Goal: Transaction & Acquisition: Purchase product/service

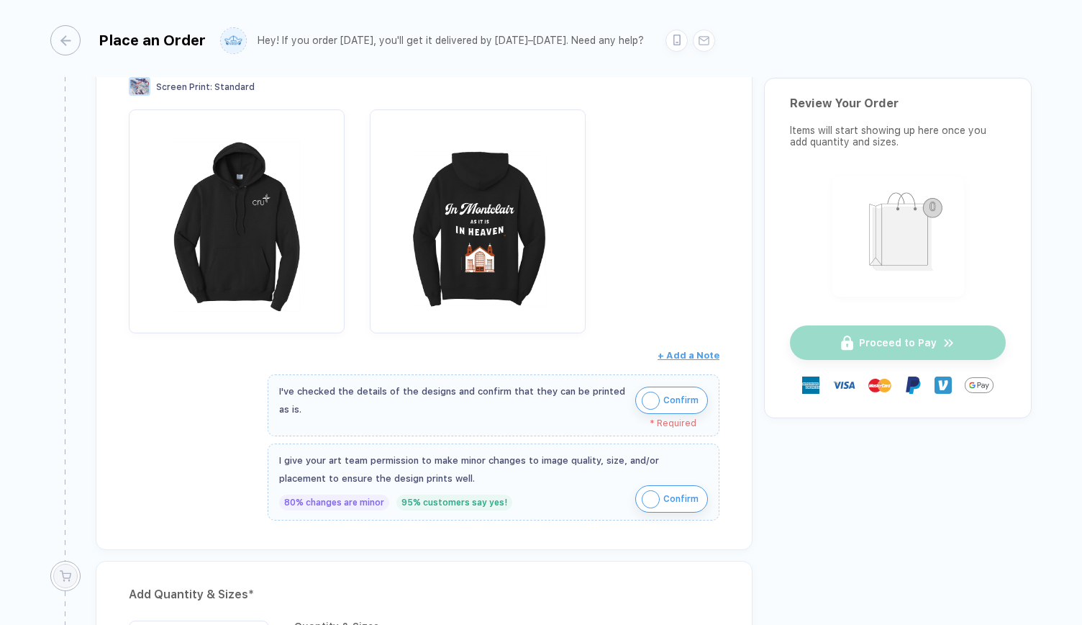
scroll to position [268, 0]
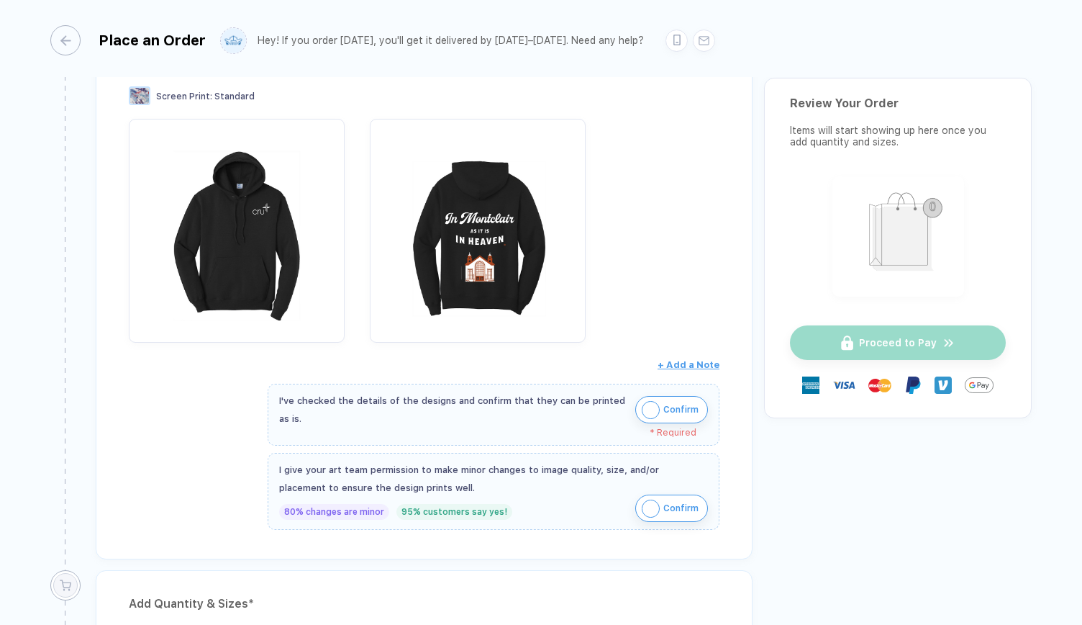
click at [652, 401] on img "button" at bounding box center [651, 410] width 18 height 18
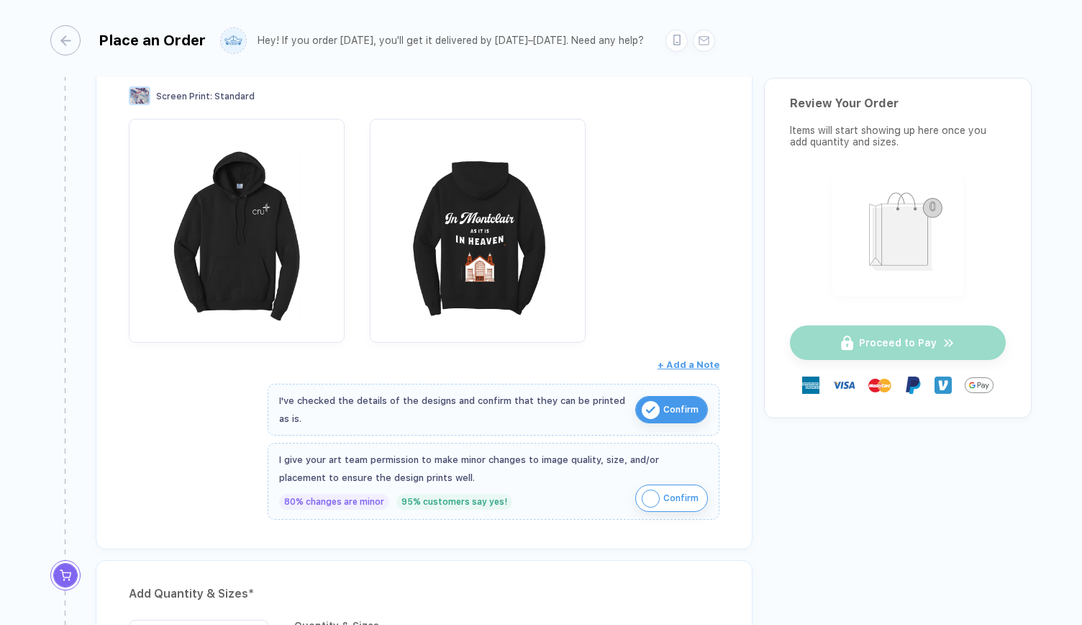
click at [653, 492] on img "button" at bounding box center [651, 498] width 18 height 18
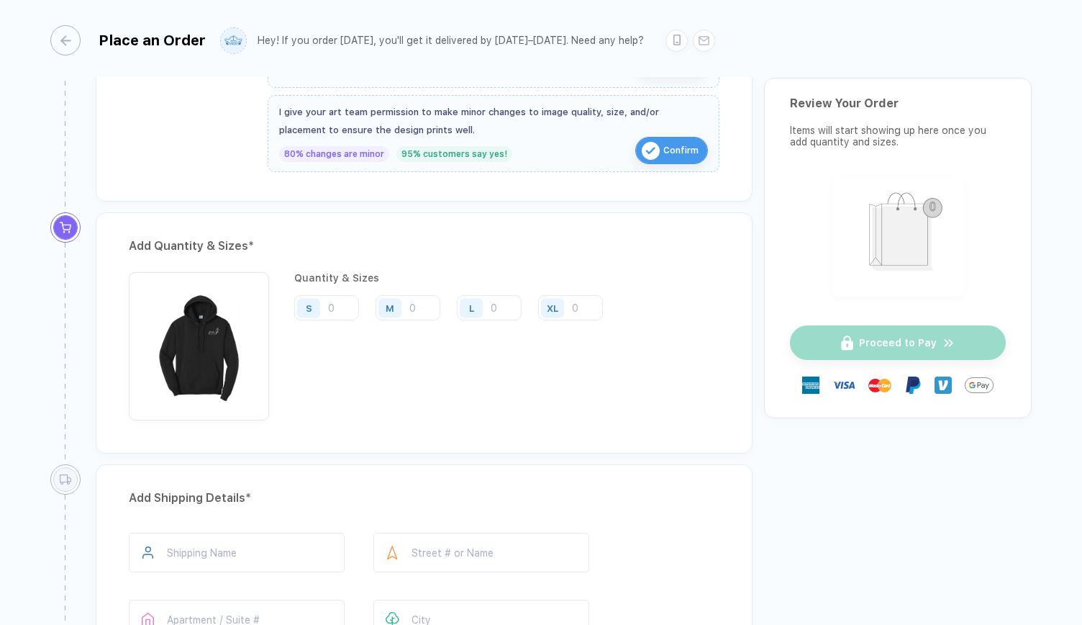
scroll to position [707, 0]
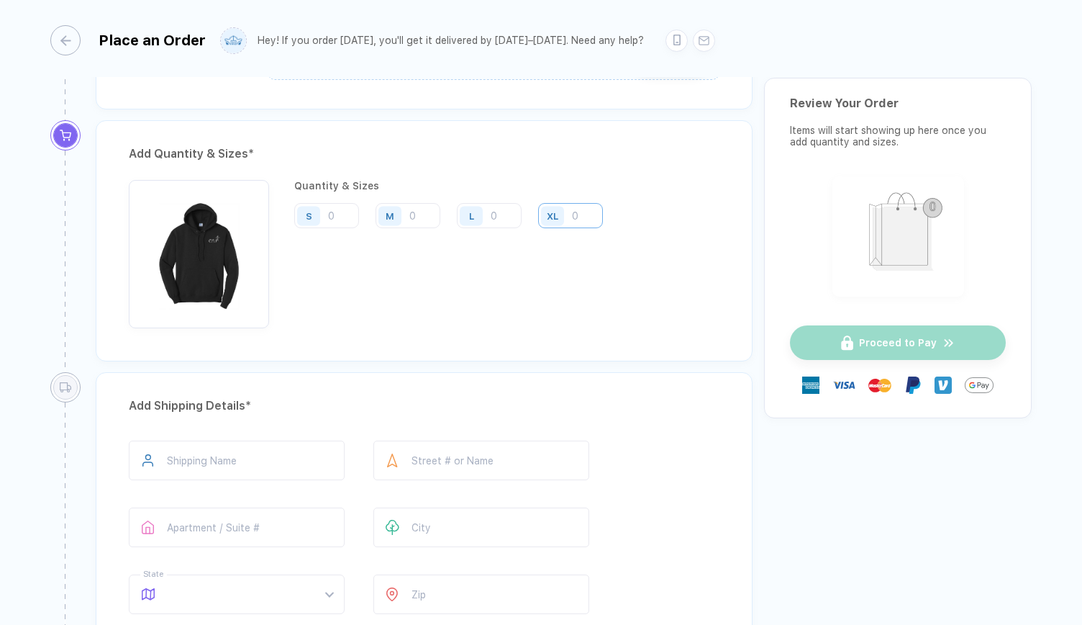
click at [576, 210] on input "number" at bounding box center [570, 215] width 65 height 25
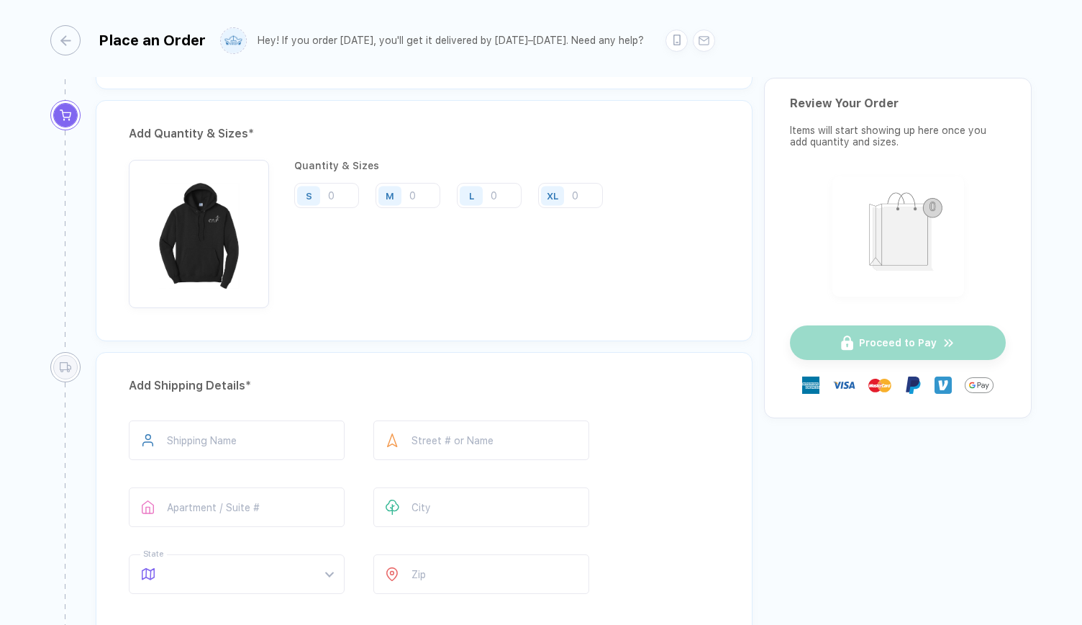
scroll to position [722, 0]
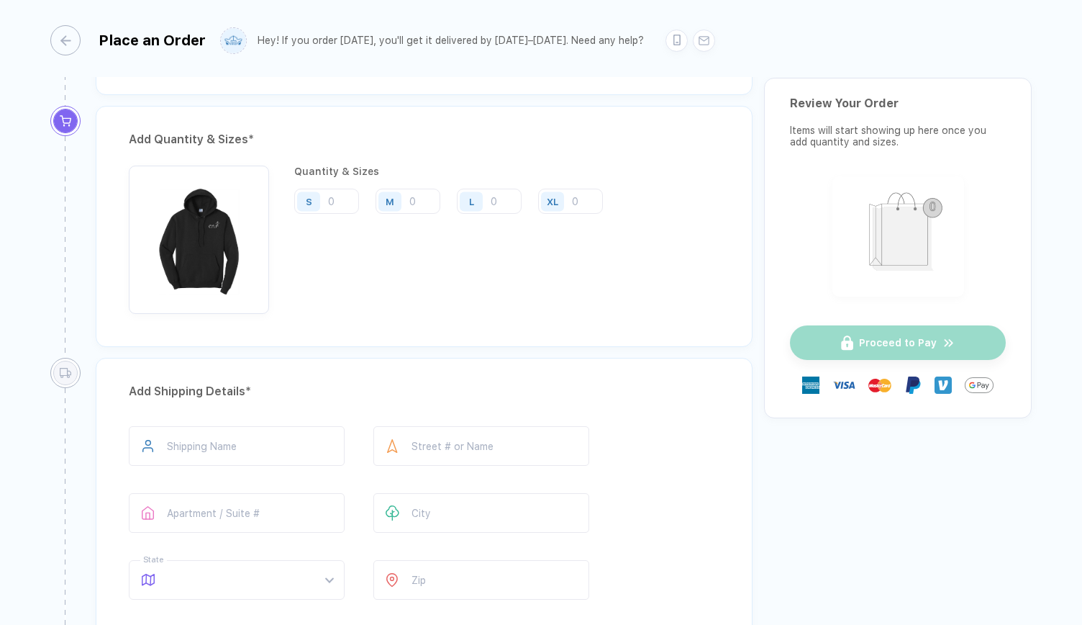
click at [298, 206] on div "S" at bounding box center [310, 201] width 33 height 25
click at [259, 166] on button "button" at bounding box center [199, 240] width 140 height 148
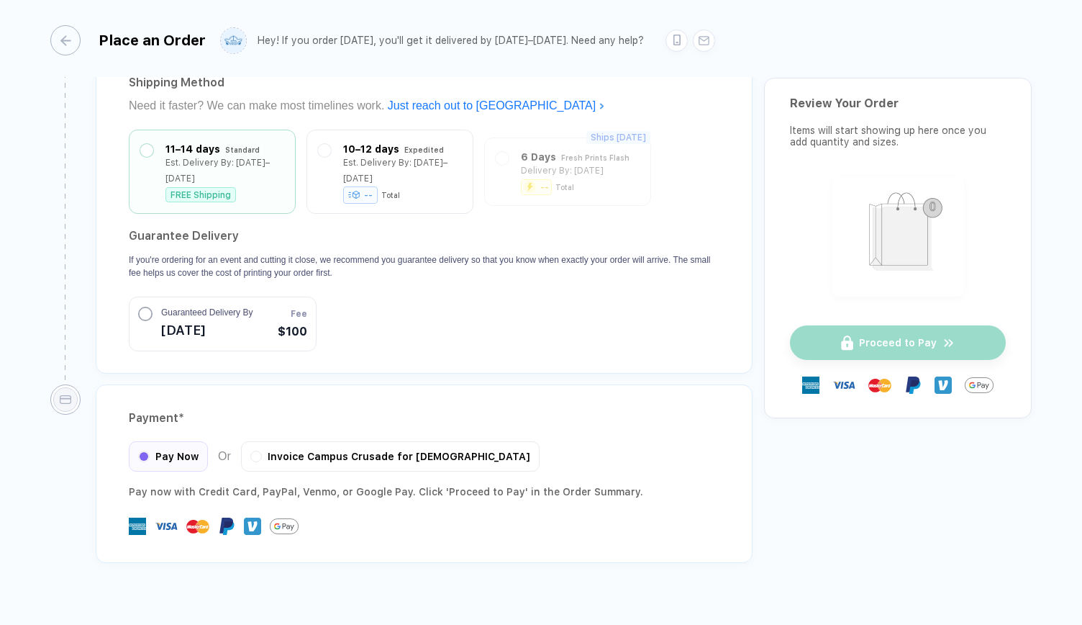
click at [371, 445] on div "Payment * Pay Now Or Invoice Campus Crusade for [PERSON_NAME] Pay now with Cred…" at bounding box center [424, 473] width 657 height 178
click at [345, 439] on div "Invoice Campus Crusade for [DEMOGRAPHIC_DATA]" at bounding box center [390, 454] width 299 height 30
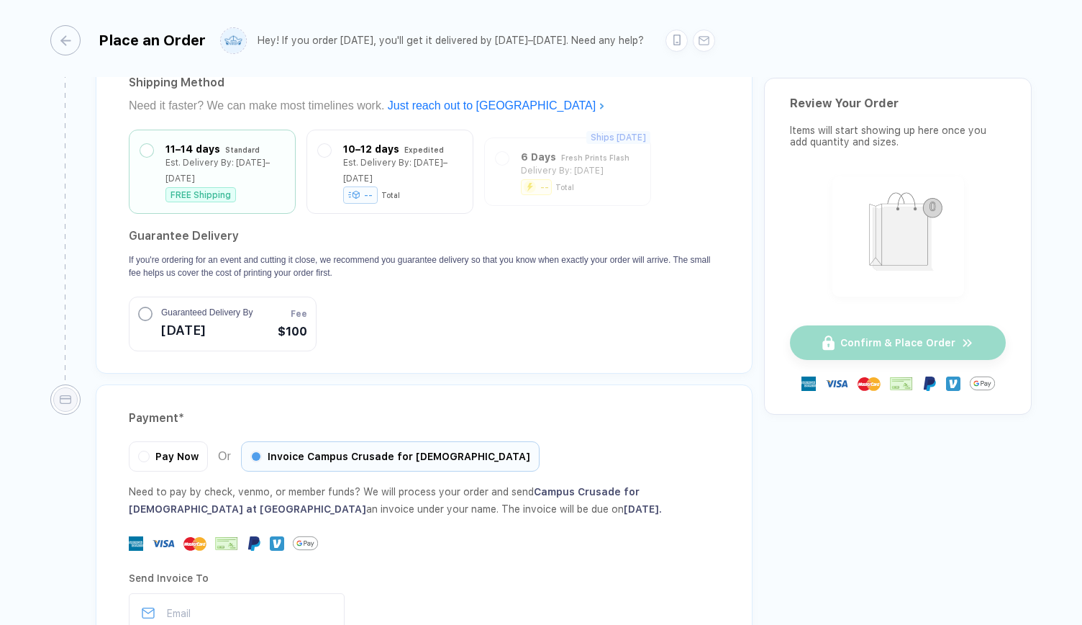
scroll to position [1421, 0]
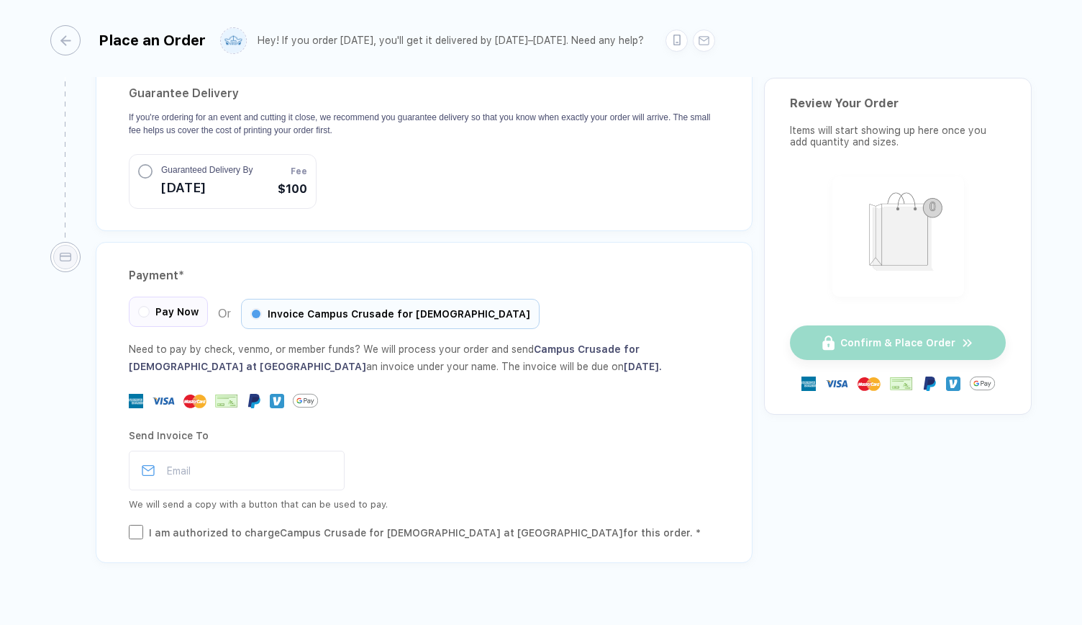
click at [161, 296] on div "Pay Now" at bounding box center [168, 311] width 79 height 30
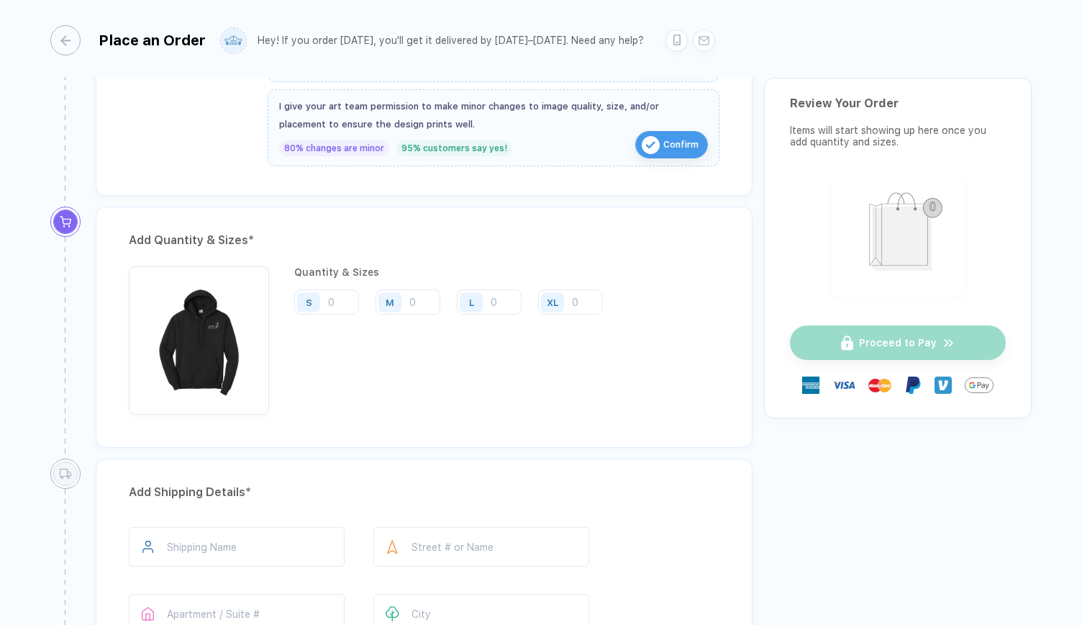
scroll to position [646, 0]
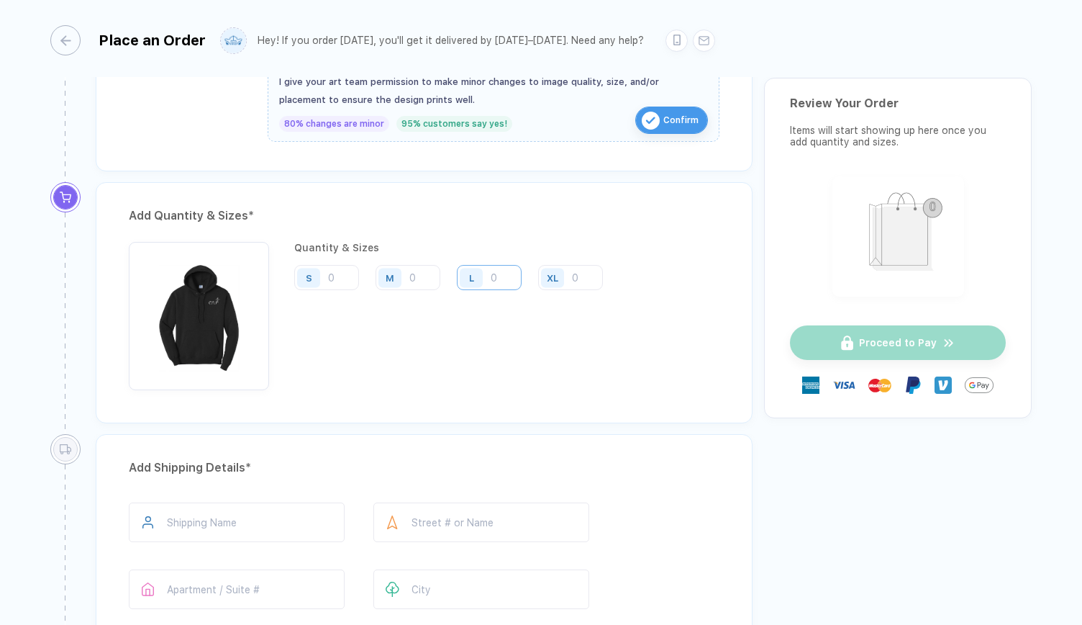
click at [510, 265] on input "number" at bounding box center [489, 277] width 65 height 25
type input "2"
type input "1"
click at [571, 270] on input "number" at bounding box center [570, 277] width 65 height 25
click at [498, 273] on input "1" at bounding box center [489, 277] width 65 height 25
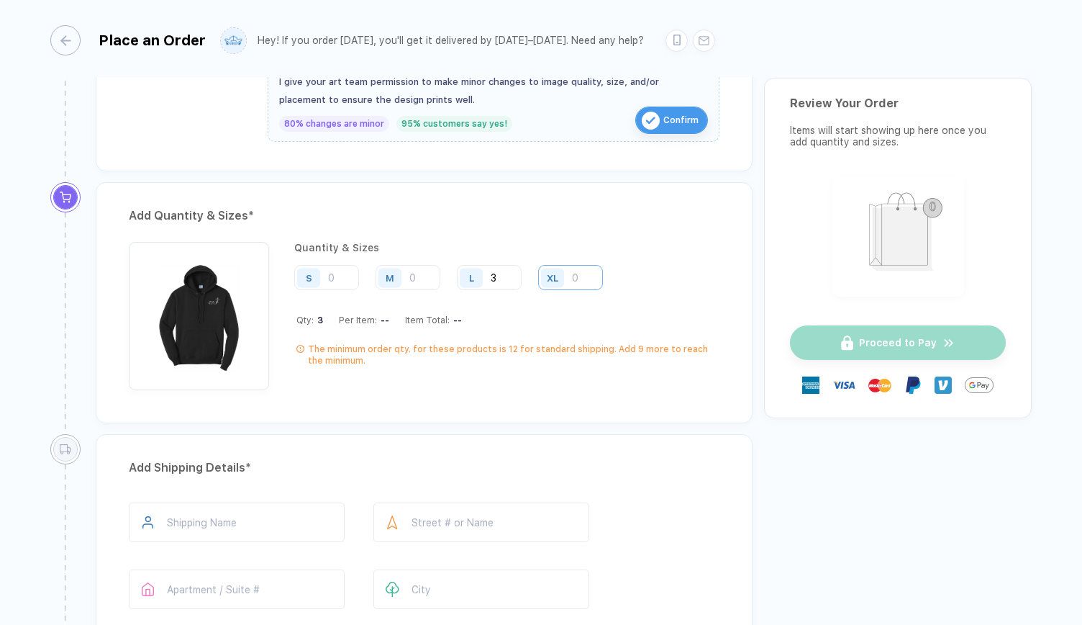
type input "3"
click at [585, 273] on input "number" at bounding box center [570, 277] width 65 height 25
type input "5"
click at [422, 267] on input "number" at bounding box center [408, 277] width 65 height 25
type input "2"
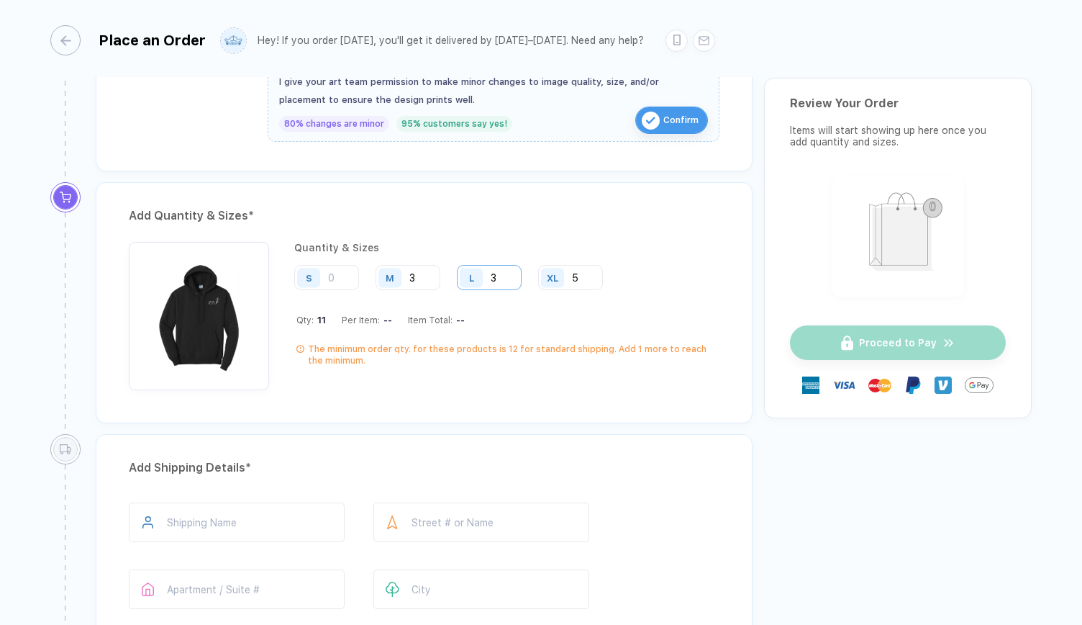
type input "3"
click at [508, 271] on input "3" at bounding box center [489, 277] width 65 height 25
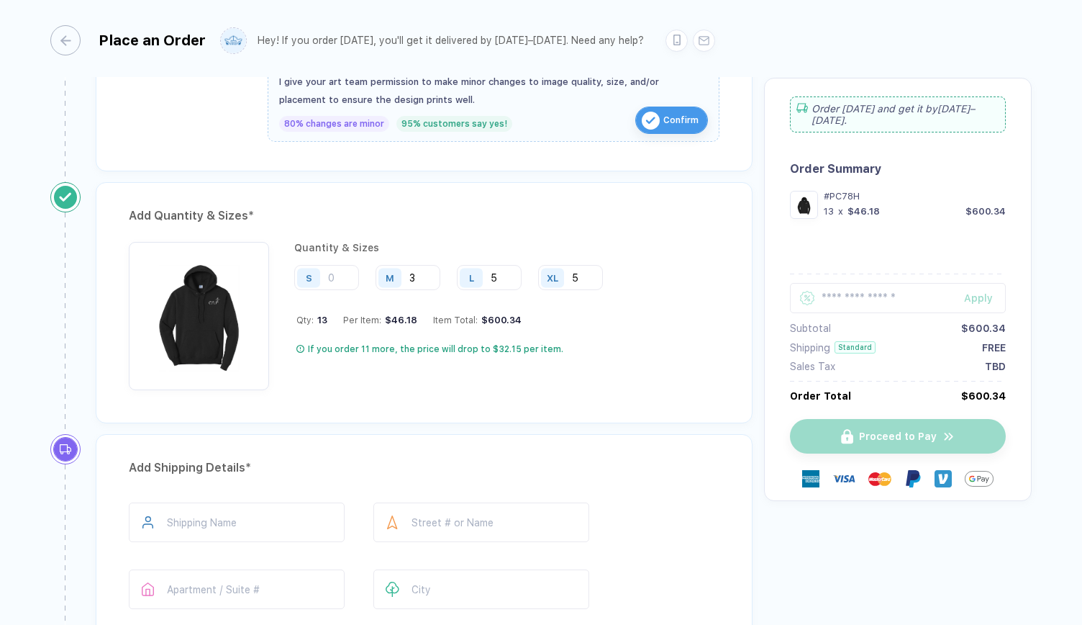
type input "5"
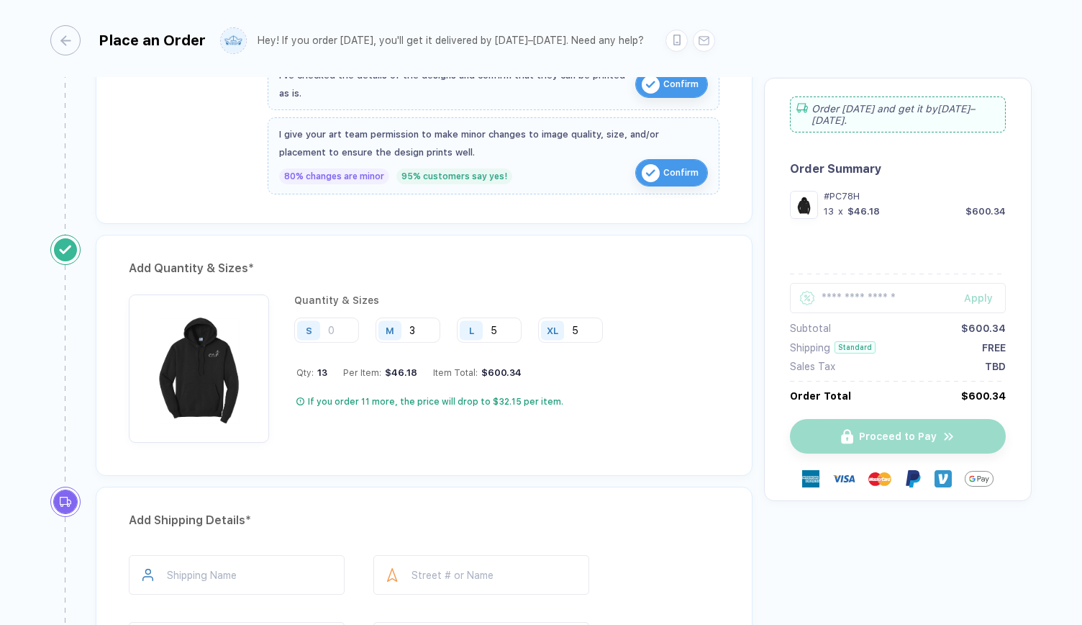
scroll to position [612, 0]
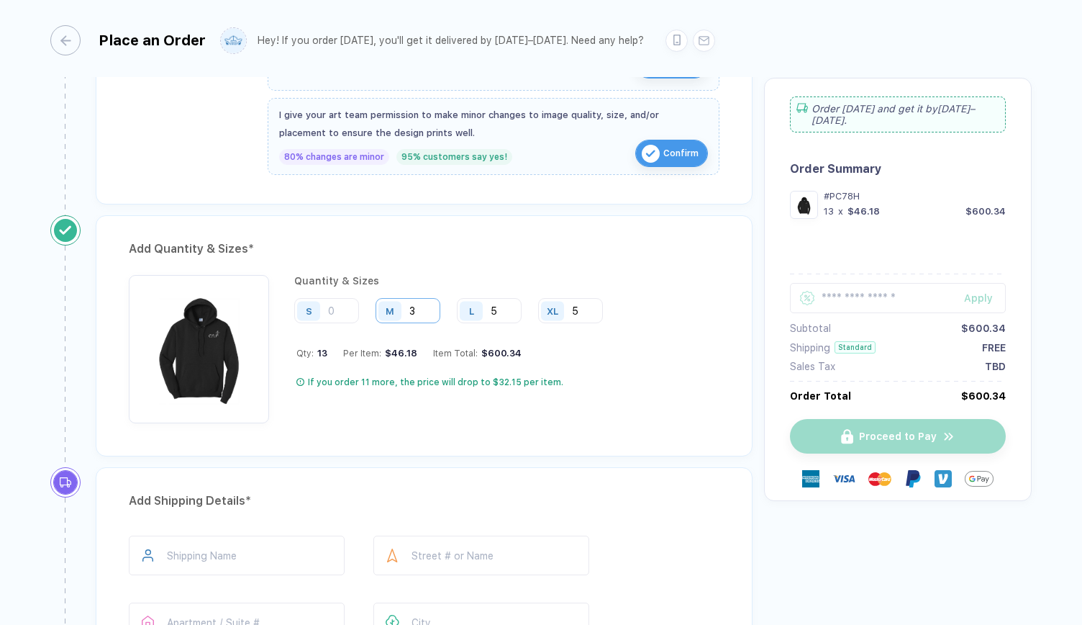
click at [417, 306] on input "3" at bounding box center [408, 310] width 65 height 25
click at [501, 308] on input "5" at bounding box center [489, 310] width 65 height 25
type input "4"
click at [913, 558] on div "Order Name * ********* Review & Confirm Order Item * Port & Company Core Fleece…" at bounding box center [541, 397] width 982 height 1731
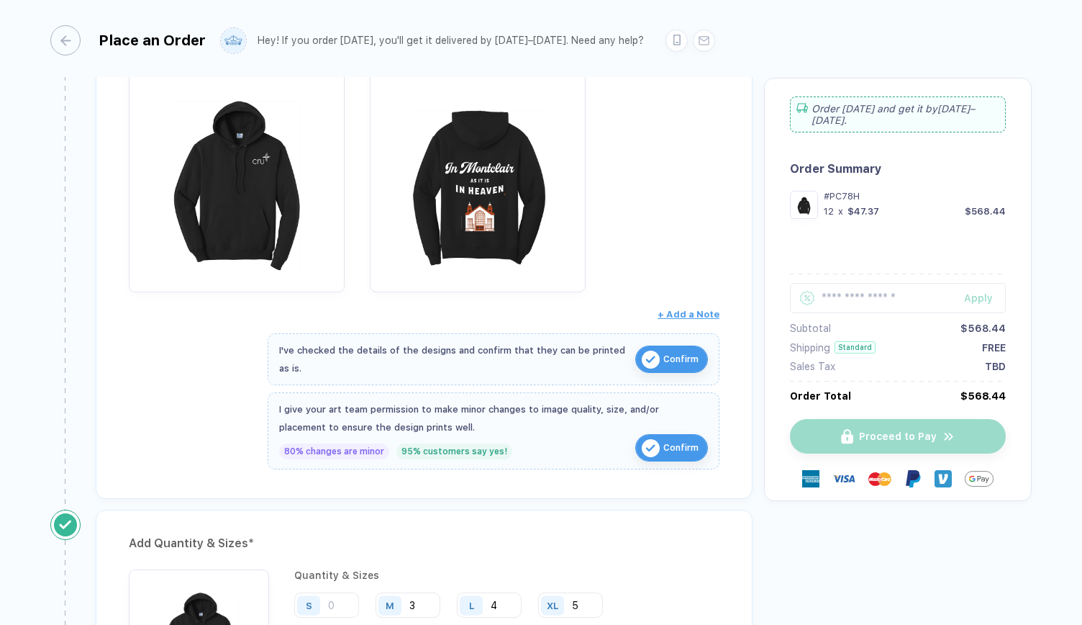
scroll to position [316, 0]
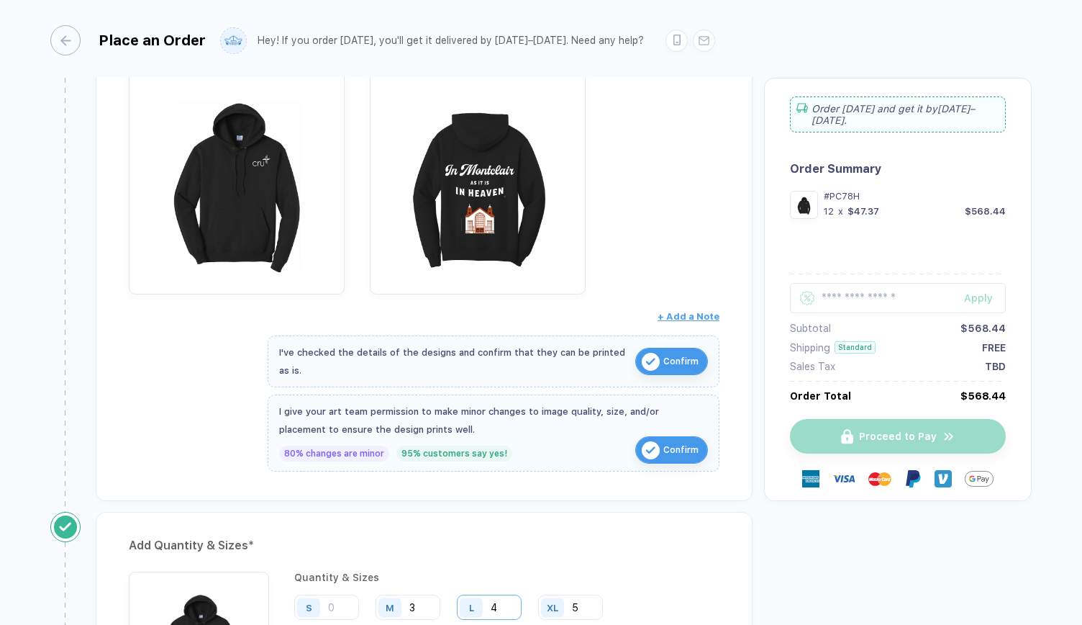
click at [502, 596] on input "4" at bounding box center [489, 606] width 65 height 25
type input "6"
click at [430, 598] on input "3" at bounding box center [408, 606] width 65 height 25
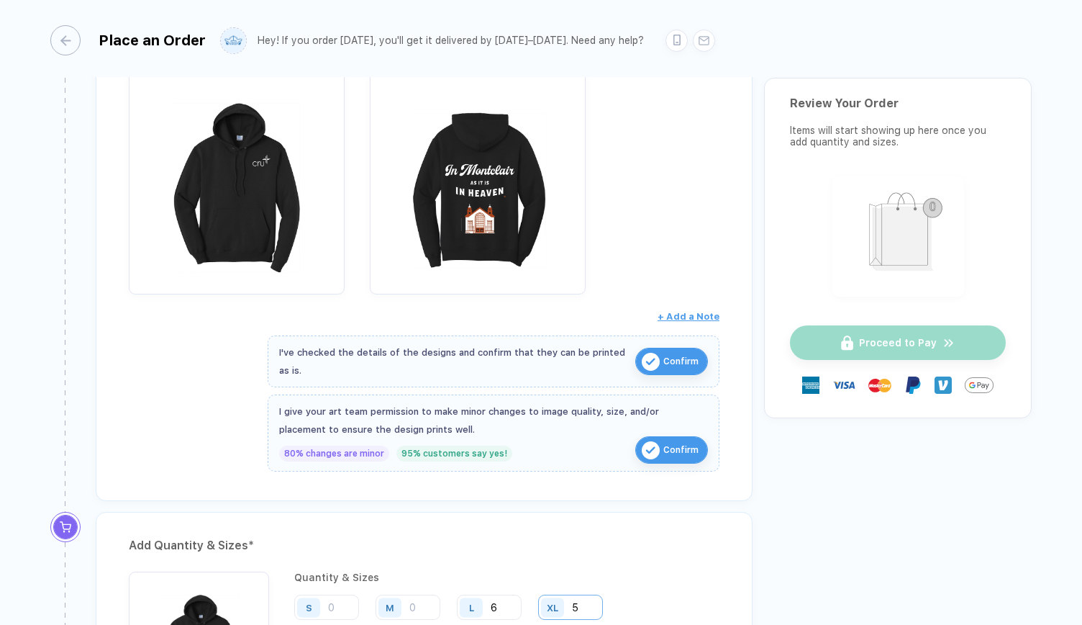
click at [593, 594] on input "5" at bounding box center [570, 606] width 65 height 25
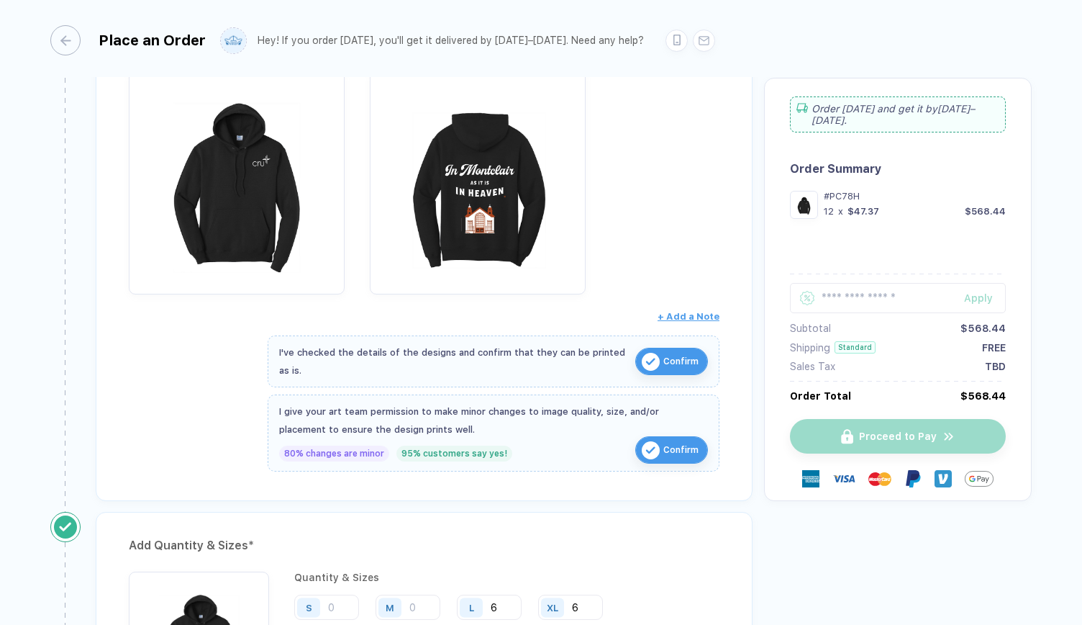
type input "6"
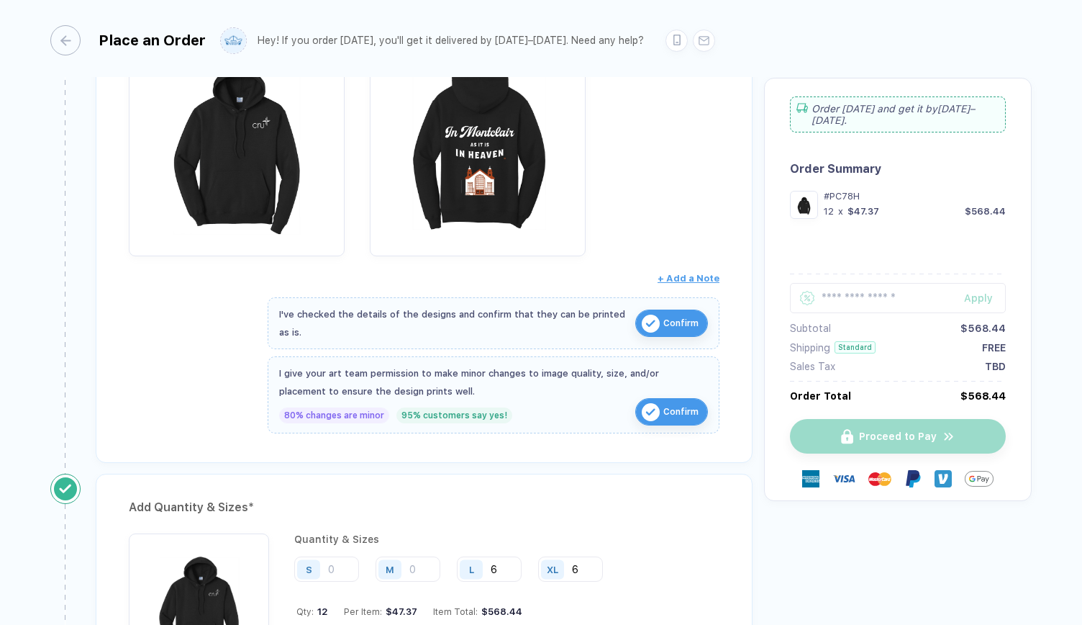
scroll to position [602, 0]
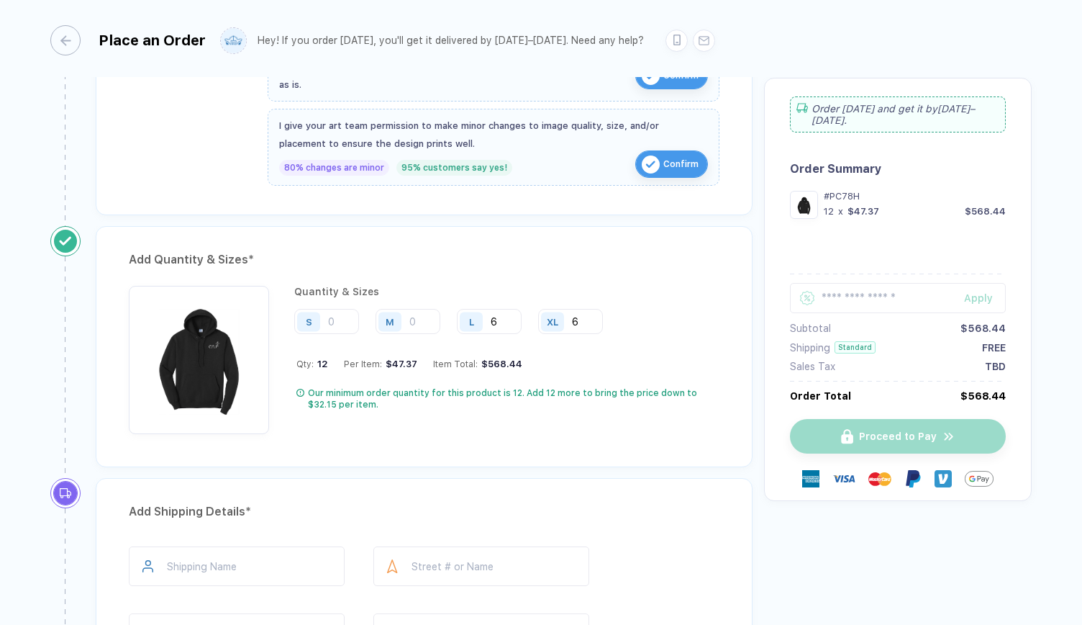
click at [195, 268] on div "Add Quantity & Sizes * Quantity & Sizes S M L 6 XL 6 Qty: 12 Per Item: $47.37 I…" at bounding box center [424, 346] width 657 height 241
click at [203, 252] on div "Add Quantity & Sizes *" at bounding box center [424, 259] width 591 height 23
click at [327, 332] on div "Quantity & Sizes S M L 6 XL 6 Qty: 12 Per Item: $47.37 Item Total: $568.44 Our …" at bounding box center [506, 360] width 425 height 148
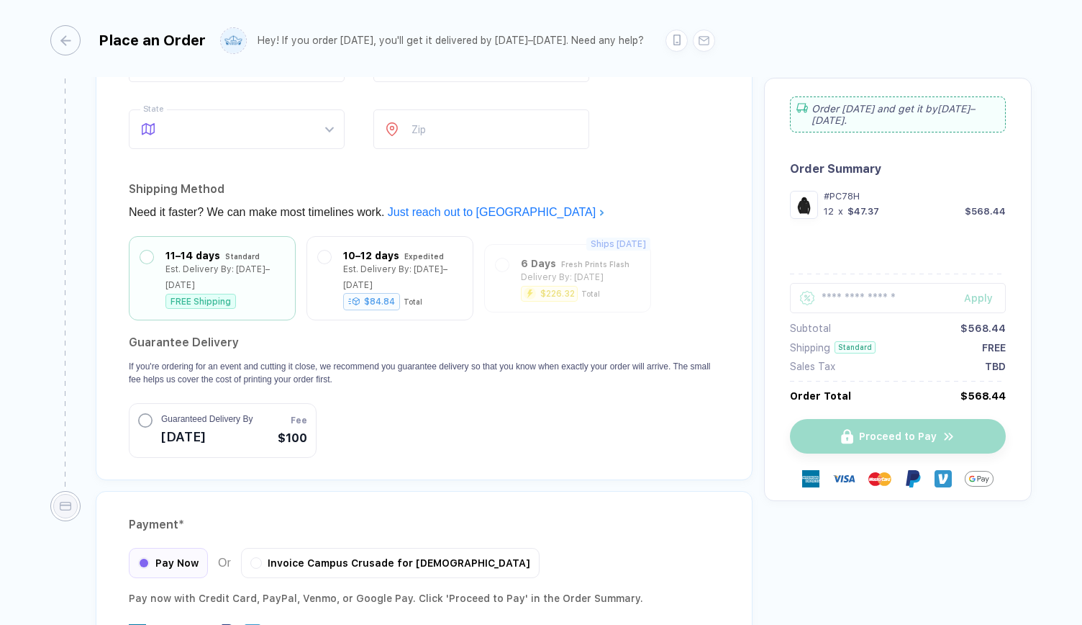
scroll to position [1279, 0]
